Goal: Navigation & Orientation: Understand site structure

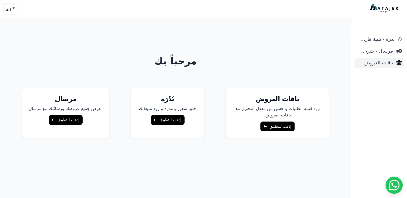
click at [382, 58] on link "باقات العروض" at bounding box center [378, 63] width 49 height 10
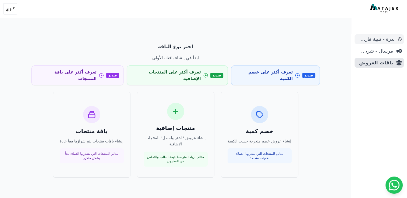
click at [388, 40] on span "ندرة - تنبية قارب علي النفاذ" at bounding box center [376, 39] width 38 height 8
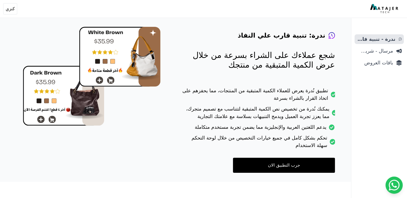
scroll to position [38, 0]
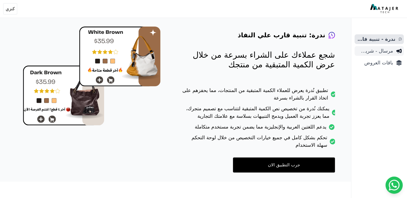
click at [379, 55] on link "مرسال - شريط دعاية" at bounding box center [378, 51] width 49 height 10
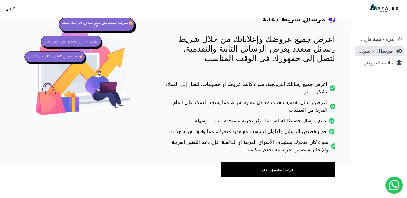
scroll to position [58, 0]
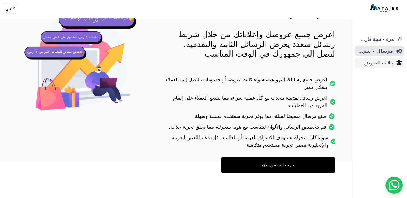
click at [375, 66] on span "باقات العروض" at bounding box center [375, 63] width 36 height 8
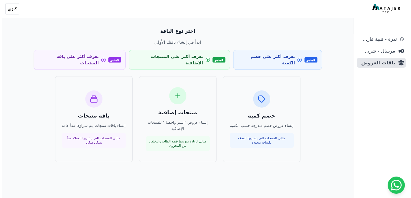
scroll to position [15, 0]
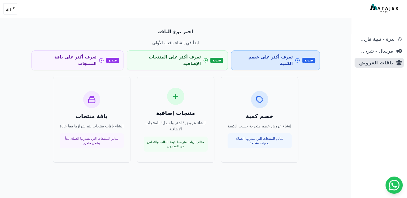
click at [268, 54] on span "تعرف أكثر على خصم الكمية" at bounding box center [264, 60] width 57 height 13
